Goal: Information Seeking & Learning: Understand process/instructions

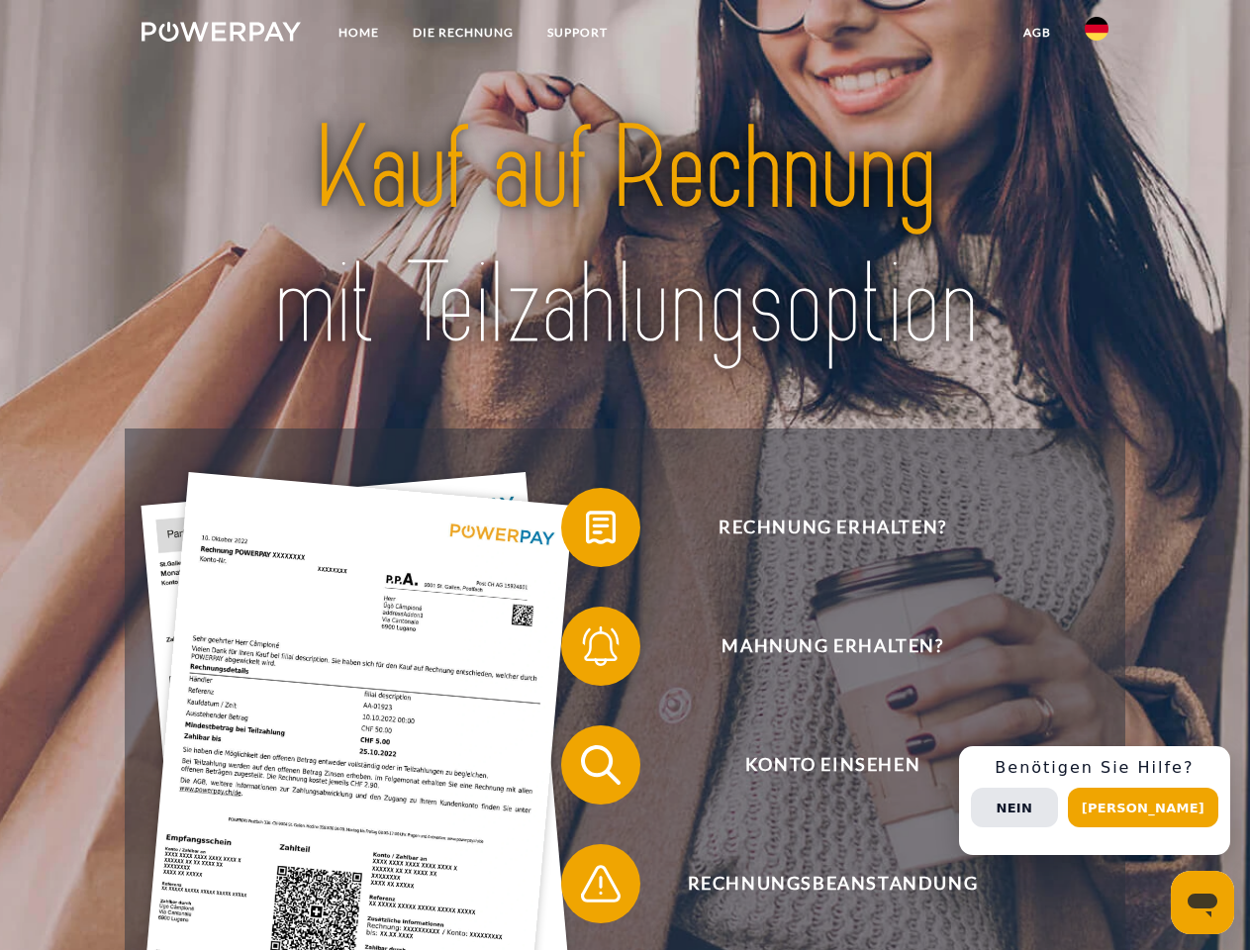
click at [221, 35] on img at bounding box center [220, 32] width 159 height 20
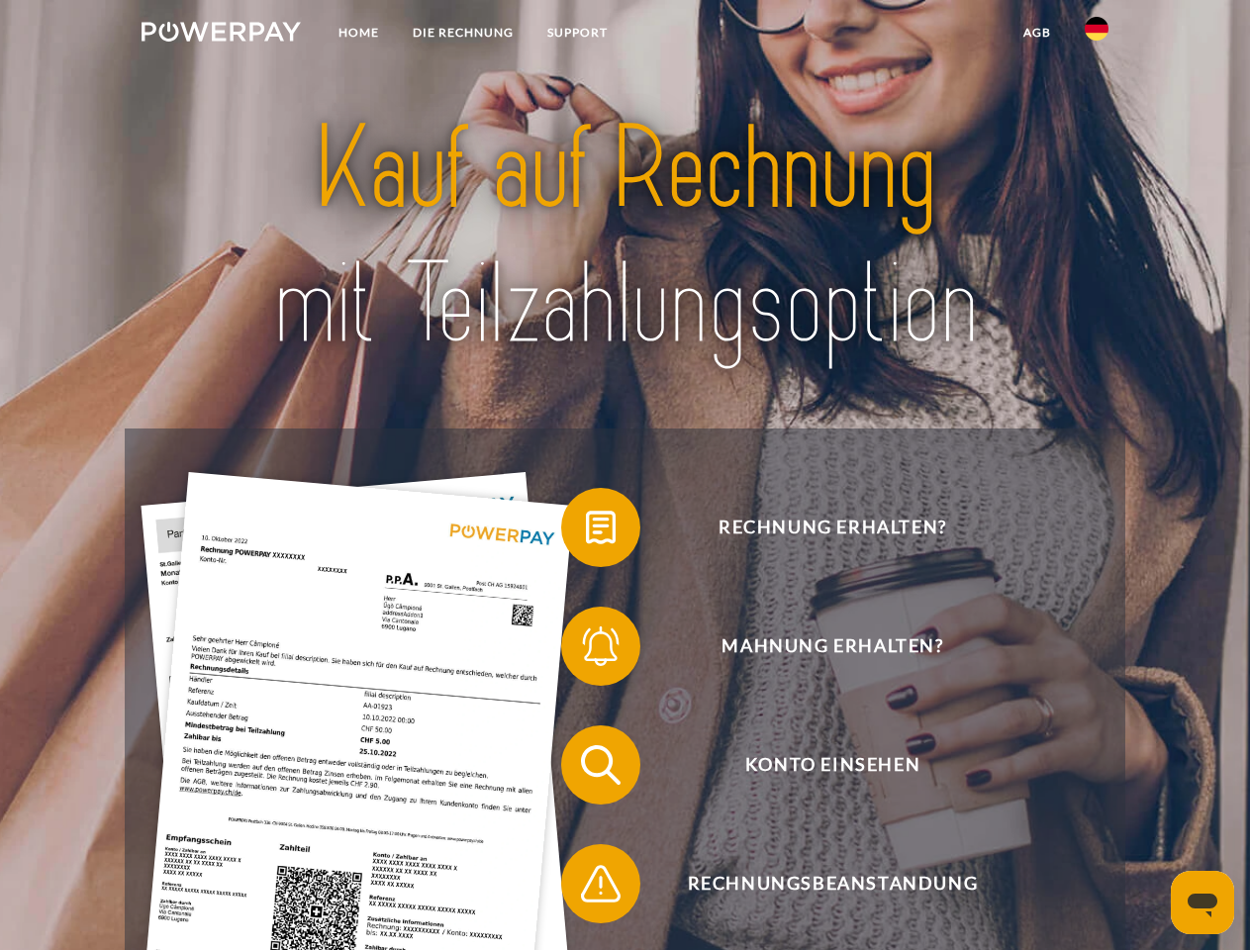
click at [1096, 35] on img at bounding box center [1096, 29] width 24 height 24
click at [1036, 33] on link "agb" at bounding box center [1036, 33] width 61 height 36
click at [586, 531] on span at bounding box center [570, 527] width 99 height 99
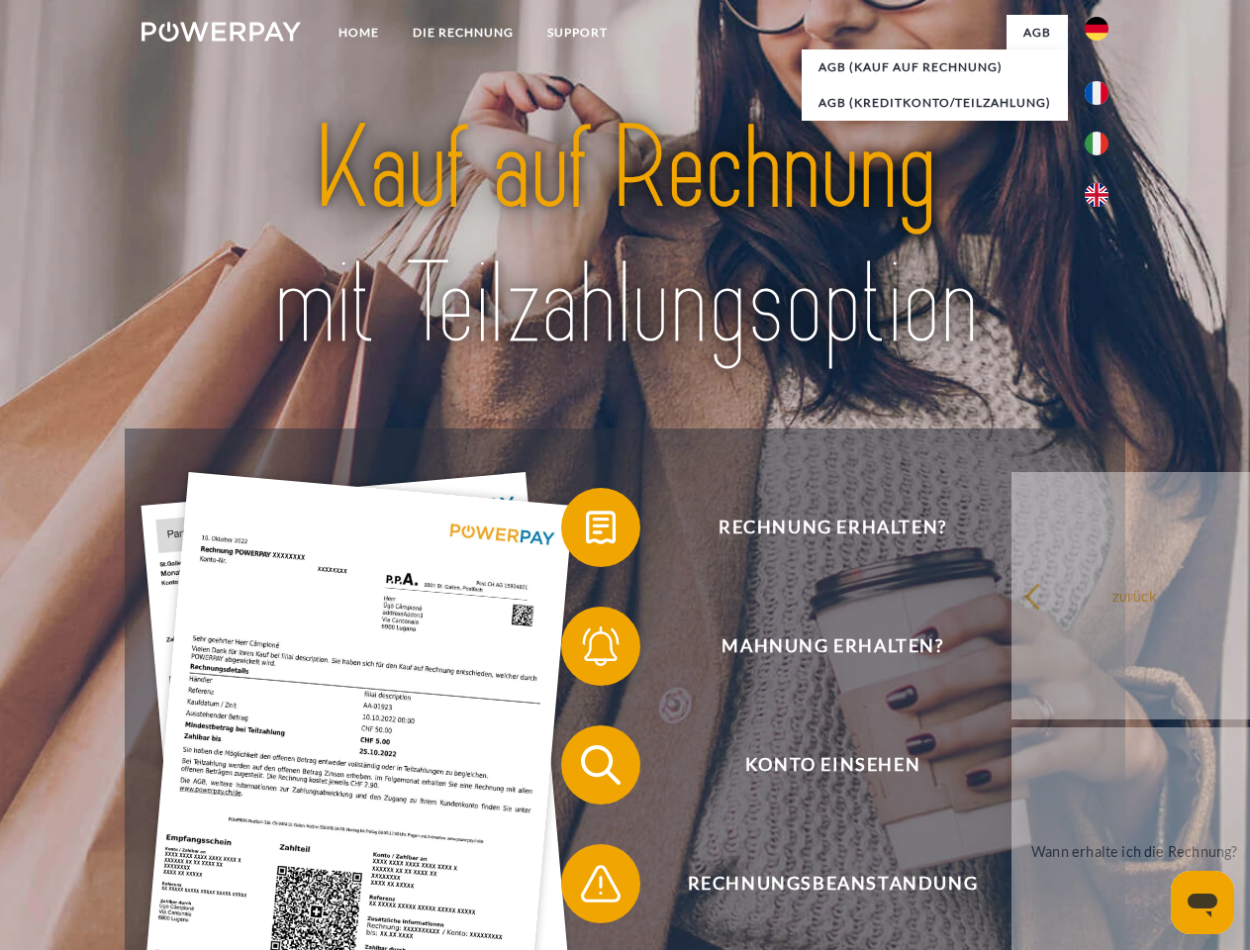
click at [586, 650] on div "Rechnung erhalten? Mahnung erhalten? Konto einsehen" at bounding box center [624, 824] width 999 height 792
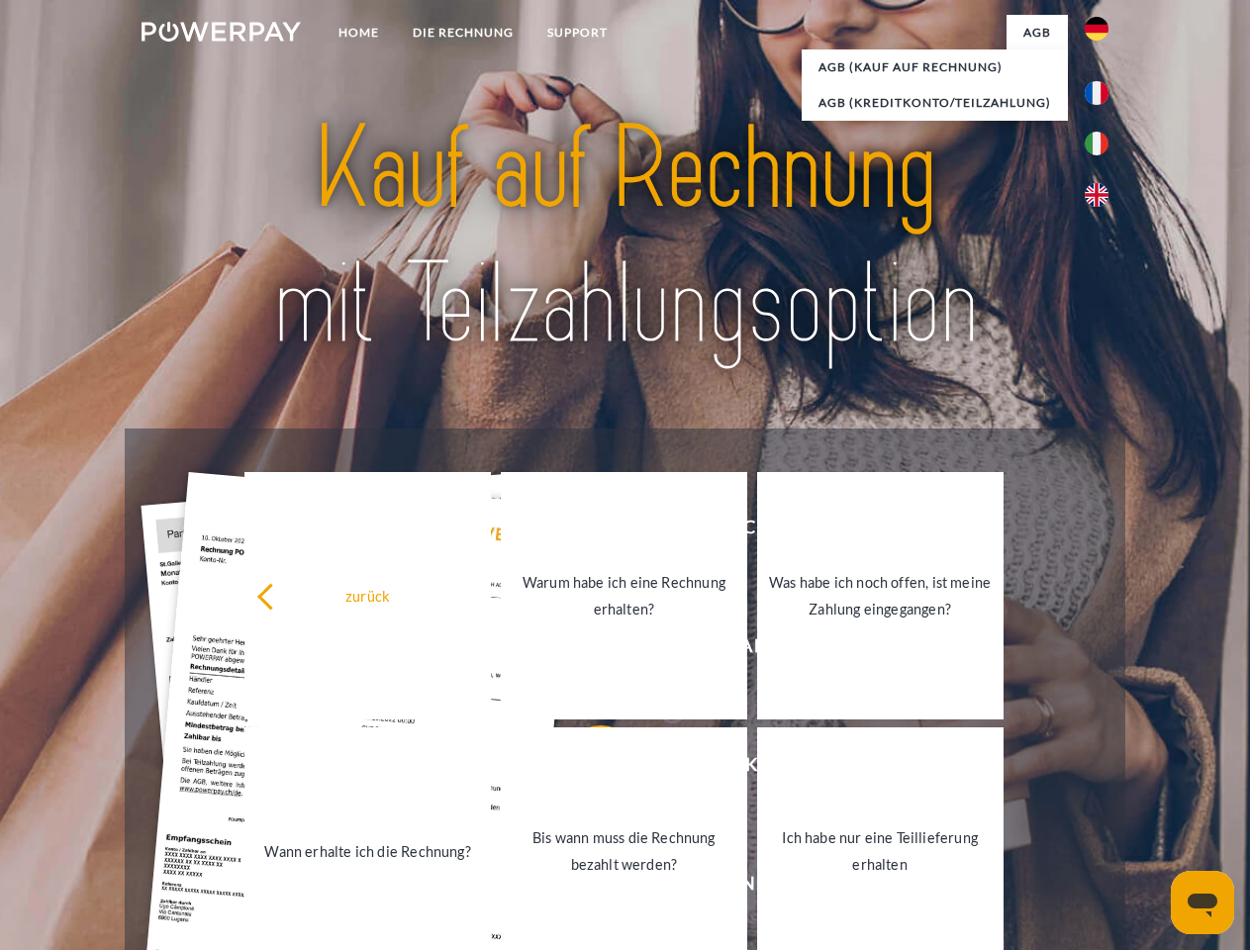
click at [586, 769] on link "Bis wann muss die Rechnung bezahlt werden?" at bounding box center [624, 850] width 246 height 247
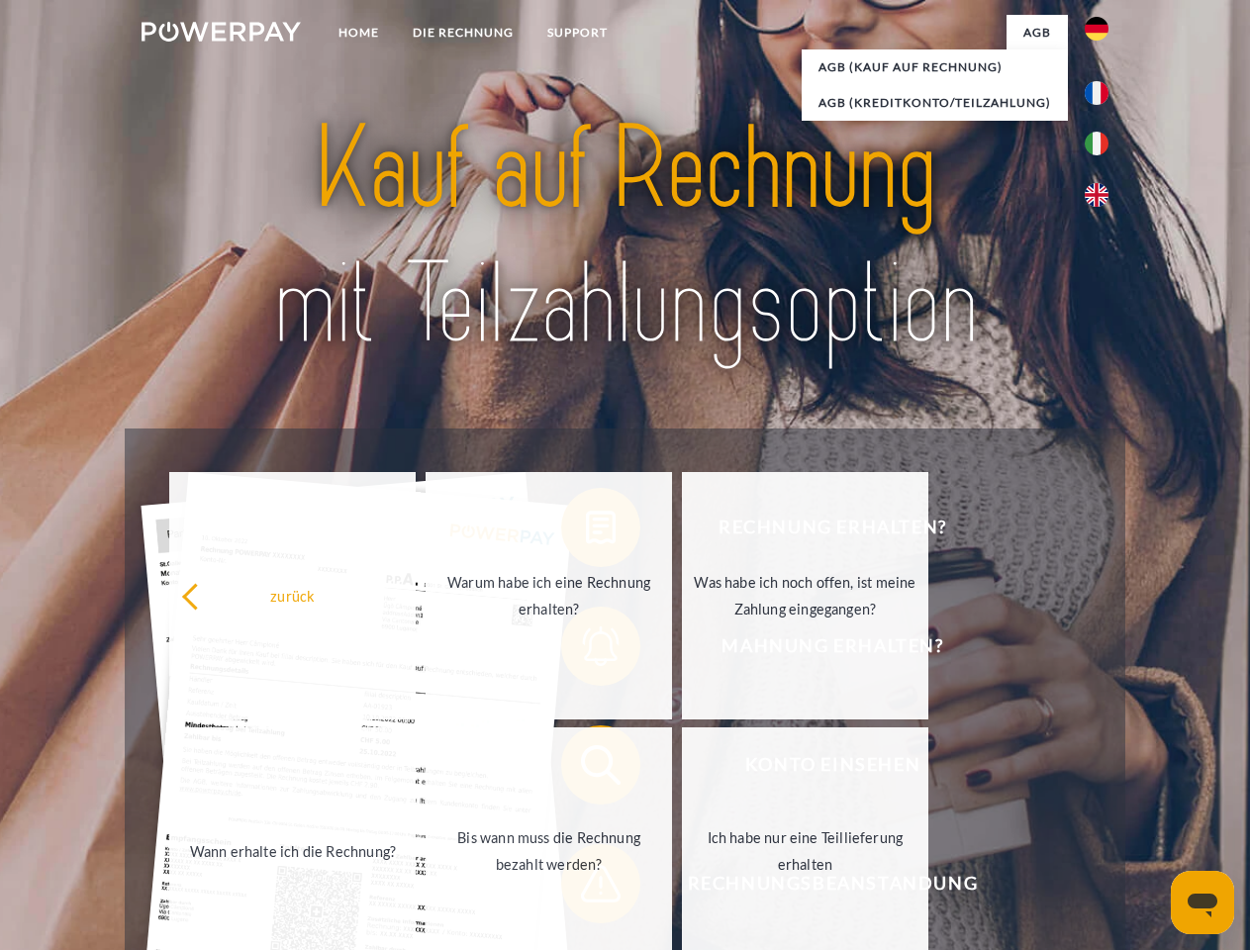
click at [586, 888] on span at bounding box center [570, 883] width 99 height 99
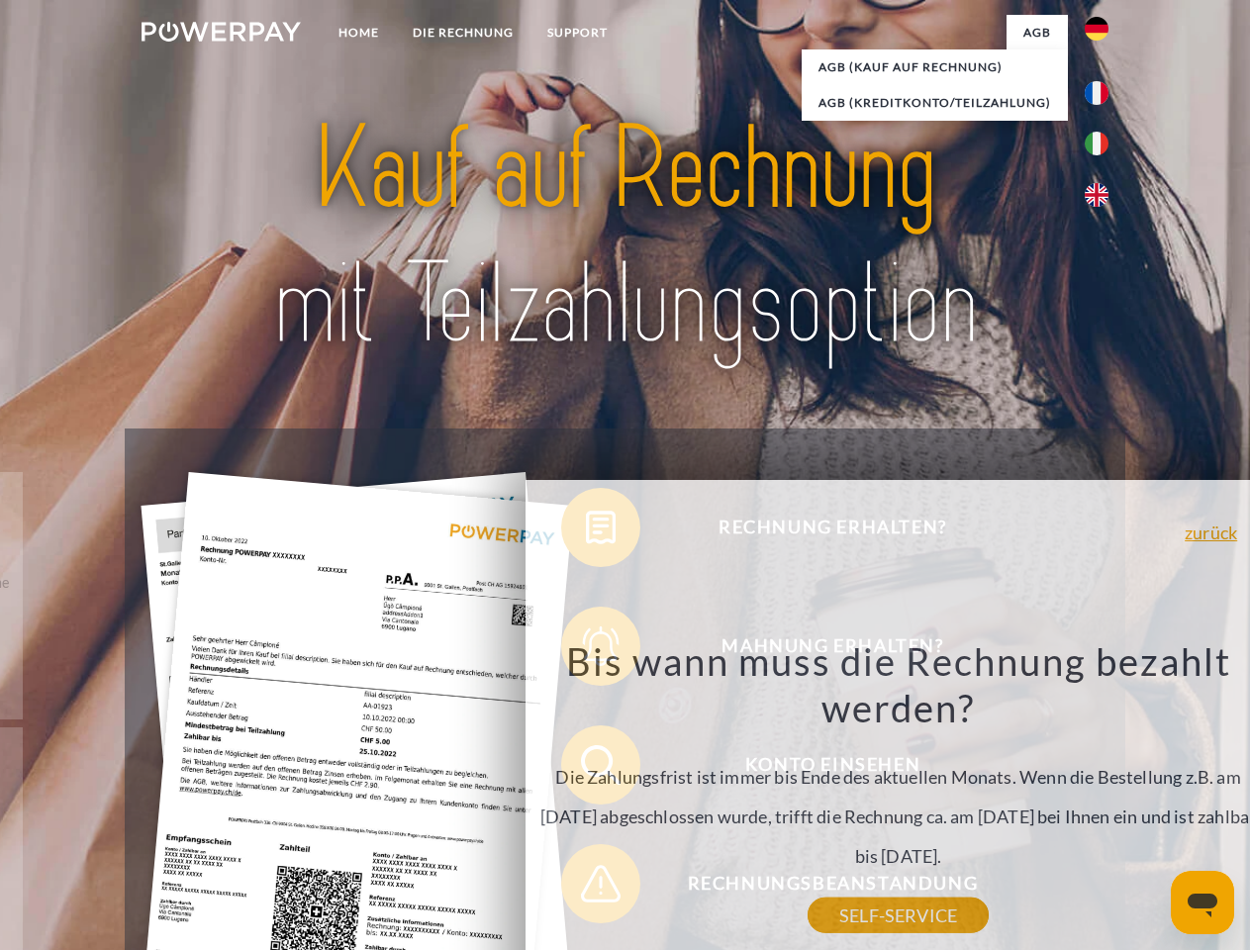
click at [1101, 800] on div "Rechnung erhalten? Mahnung erhalten? Konto einsehen" at bounding box center [624, 824] width 999 height 792
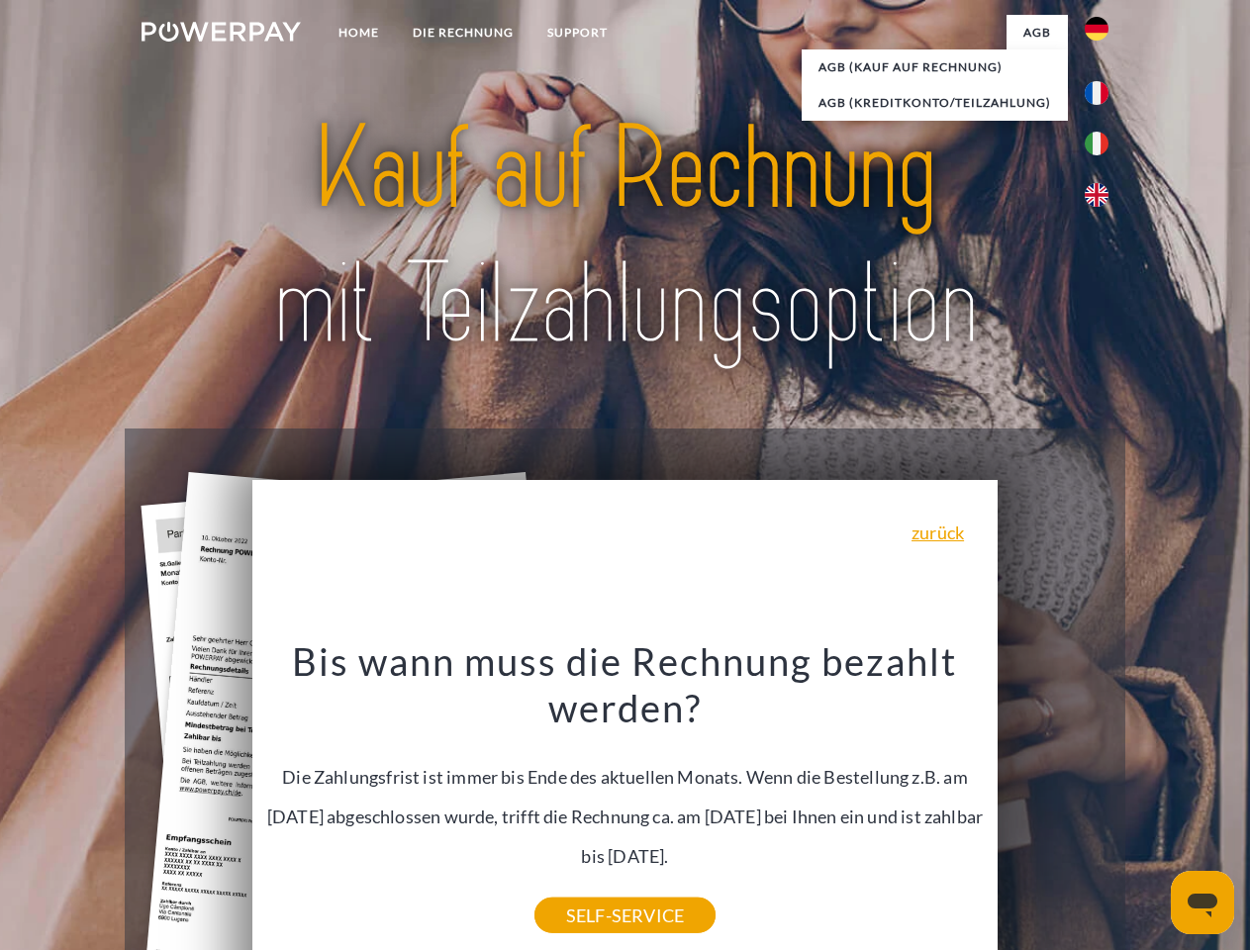
click at [1053, 804] on span "Konto einsehen" at bounding box center [832, 764] width 485 height 79
click at [1150, 807] on header "Home DIE RECHNUNG SUPPORT" at bounding box center [625, 683] width 1250 height 1366
